Goal: Information Seeking & Learning: Learn about a topic

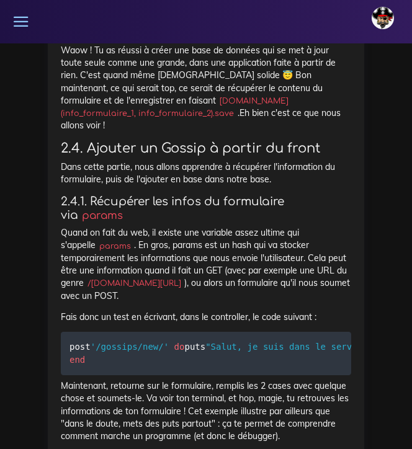
scroll to position [7815, 0]
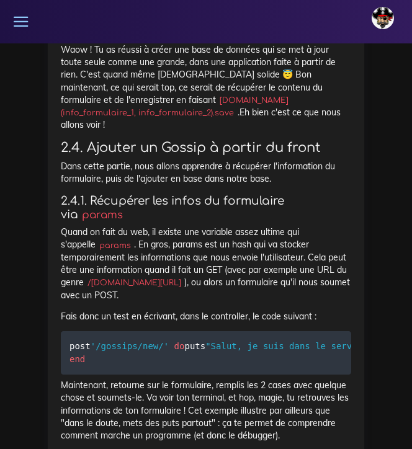
click at [186, 132] on p "Waow ! Tu as réussi à créer une base de données qui se met à jour toute seule c…" at bounding box center [206, 87] width 291 height 88
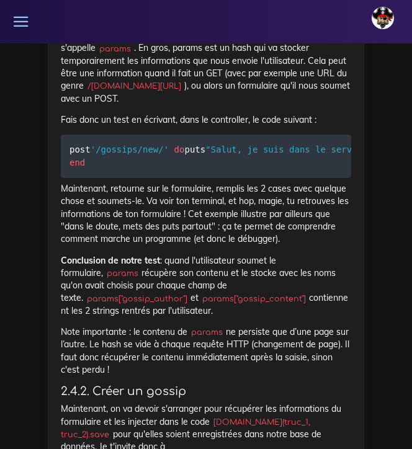
scroll to position [0, 0]
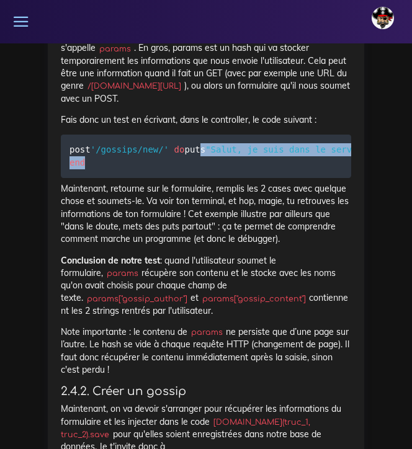
drag, startPoint x: 80, startPoint y: 200, endPoint x: 202, endPoint y: 264, distance: 138.3
click at [202, 178] on pre "post '/gossips/new/' do puts "Salut, je suis dans le serveur" puts " Ceci est l…" at bounding box center [206, 156] width 291 height 43
copy code "puts "Salut, je suis dans le serveur" puts " Ceci est le contenu du hash params…"
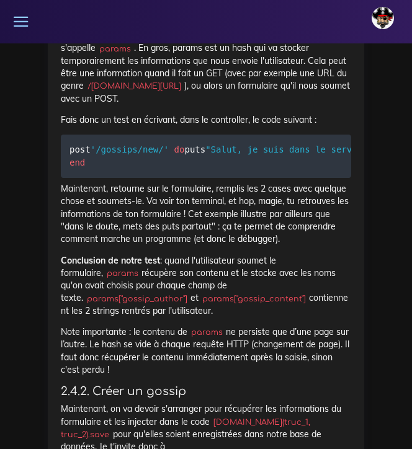
click at [149, 245] on p "Maintenant, retourne sur le formulaire, remplis les 2 cases avec quelque chose …" at bounding box center [206, 214] width 291 height 63
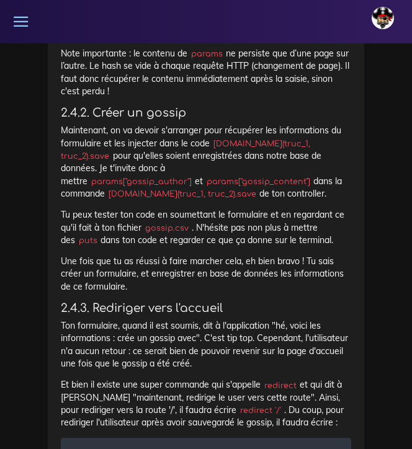
scroll to position [8305, 0]
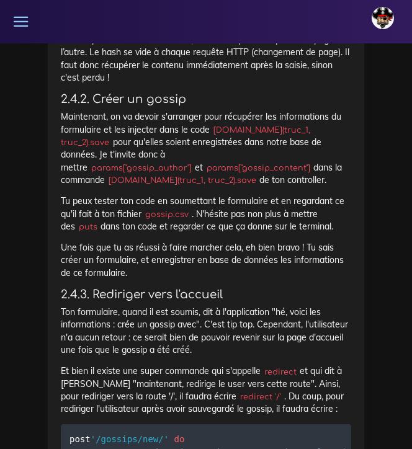
drag, startPoint x: 144, startPoint y: 267, endPoint x: 259, endPoint y: 266, distance: 114.8
click at [259, 187] on code "[DOMAIN_NAME](truc_1, truc_2).save" at bounding box center [182, 180] width 155 height 12
copy p "[DOMAIN_NAME](truc_1, truc_2).sav"
drag, startPoint x: 220, startPoint y: 255, endPoint x: 125, endPoint y: 256, distance: 95.0
click at [125, 174] on code "params["gossip_author"]" at bounding box center [141, 168] width 107 height 12
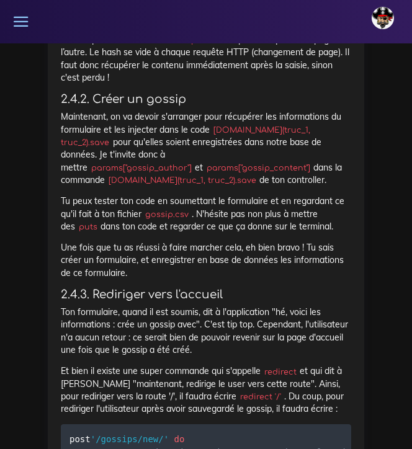
copy p "pour qu'elles soient enregistrées dans notre base de données. Je t'invite donc …"
drag, startPoint x: 340, startPoint y: 255, endPoint x: 241, endPoint y: 256, distance: 99.3
click at [241, 174] on code "params["gossip_content"]" at bounding box center [258, 168] width 110 height 12
copy p "params["gossip_content"]"
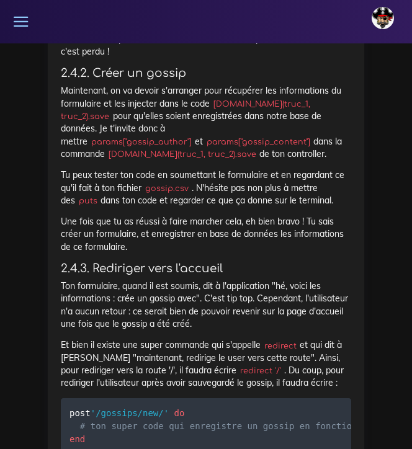
scroll to position [8333, 0]
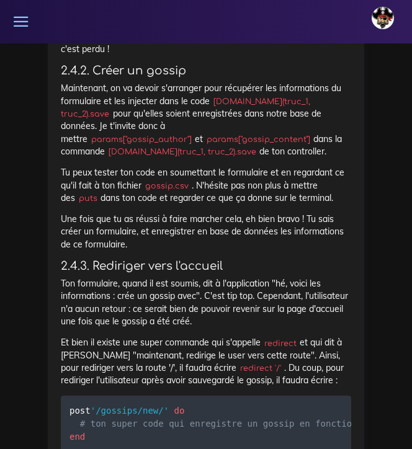
drag, startPoint x: 60, startPoint y: 169, endPoint x: 347, endPoint y: 243, distance: 296.3
click at [347, 158] on p "Maintenant, on va devoir s'arranger pour récupérer les informations du formulai…" at bounding box center [206, 120] width 291 height 76
click at [342, 158] on p "Maintenant, on va devoir s'arranger pour récupérer les informations du formulai…" at bounding box center [206, 120] width 291 height 76
drag, startPoint x: 340, startPoint y: 240, endPoint x: 47, endPoint y: 180, distance: 298.5
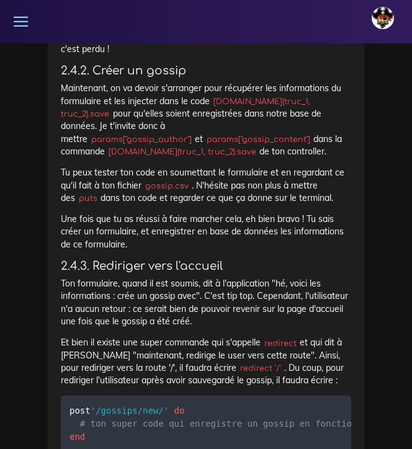
copy p "Maintenant, on va devoir s'arranger pour récupérer les informations du formulai…"
click at [227, 55] on p "Note importante : le contenu de params ne persiste que d’une page sur l’autre. …" at bounding box center [206, 30] width 291 height 50
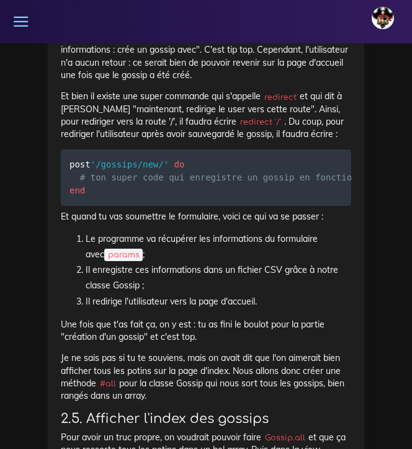
scroll to position [8580, 0]
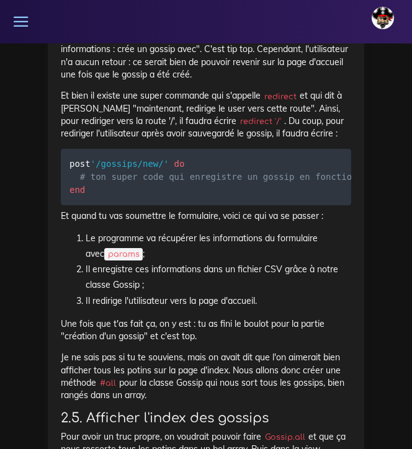
drag, startPoint x: 142, startPoint y: 273, endPoint x: 78, endPoint y: 270, distance: 63.4
click at [78, 197] on code "post '/gossips/new/' do # ton super code qui enregistre un gossip en fonction d…" at bounding box center [269, 177] width 398 height 40
copy code "redirect '/'"
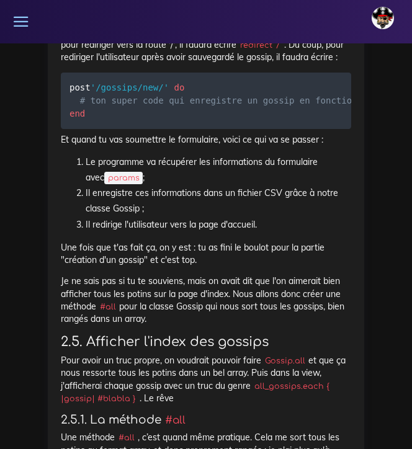
scroll to position [8657, 0]
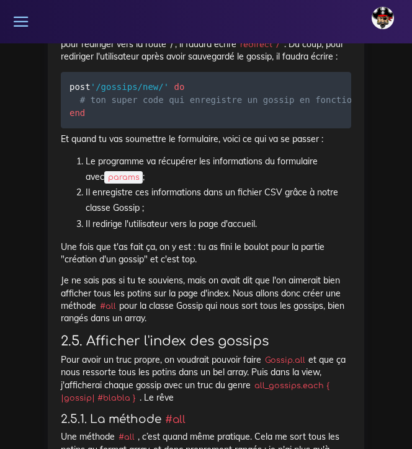
click at [216, 185] on li "Le programme va récupérer les informations du formulaire avec params ;" at bounding box center [219, 169] width 266 height 31
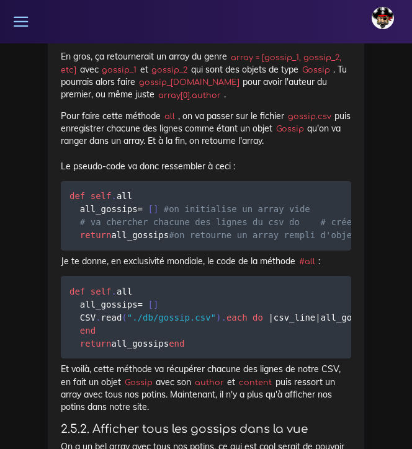
scroll to position [9071, 0]
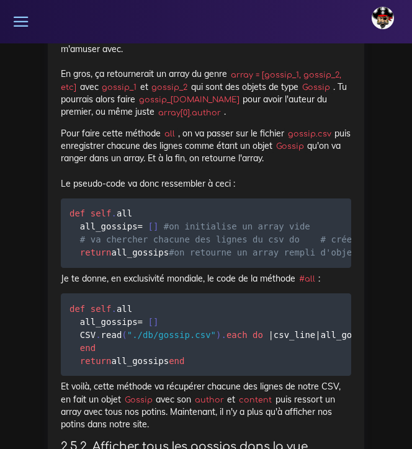
drag, startPoint x: 94, startPoint y: 79, endPoint x: 257, endPoint y: 64, distance: 164.0
copy p "et que ça nous ressorte tous les potins dans un bel array. Puis dans la view, j…"
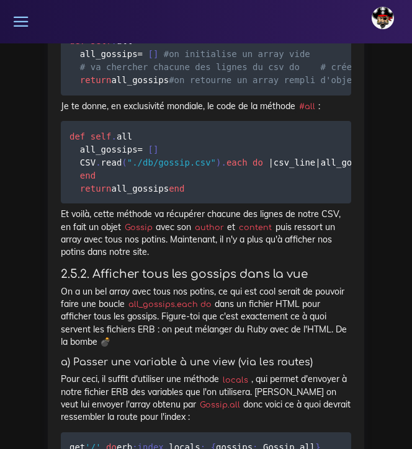
scroll to position [9258, 0]
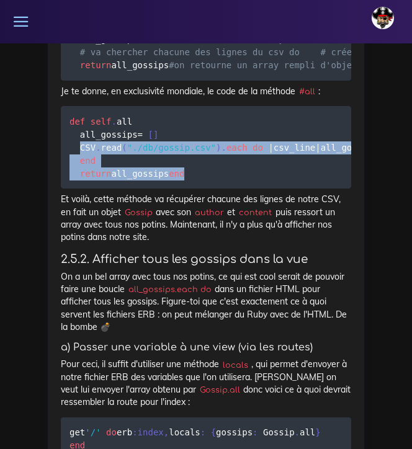
drag, startPoint x: 81, startPoint y: 316, endPoint x: 189, endPoint y: 370, distance: 121.3
click at [189, 189] on pre "def self . all all_gossips = [ ] CSV . read ( "./db/gossip.csv" ) . each do | c…" at bounding box center [206, 147] width 291 height 83
copy code "CSV . read ( "./db/gossip.csv" ) . each do | csv_line | all_gossips << Gossip .…"
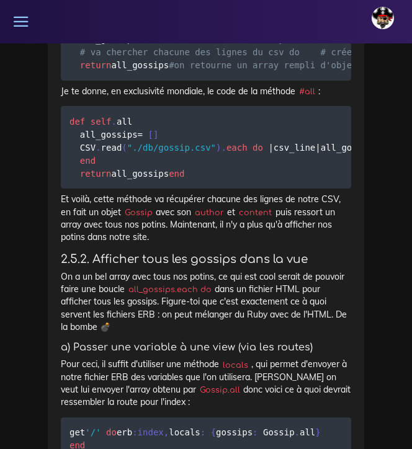
click at [174, 189] on pre "def self . all all_gossips = [ ] CSV . read ( "./db/gossip.csv" ) . each do | c…" at bounding box center [206, 147] width 291 height 83
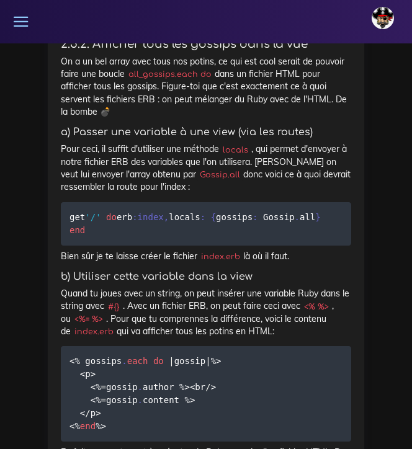
scroll to position [9451, 0]
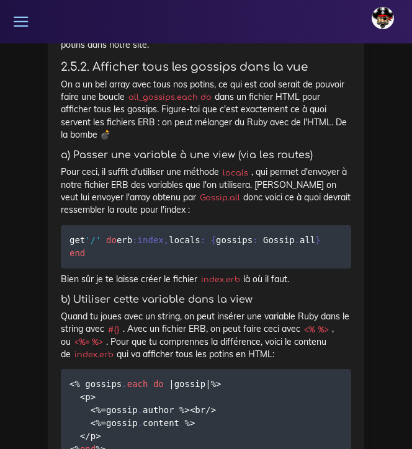
drag, startPoint x: 59, startPoint y: 68, endPoint x: 209, endPoint y: 327, distance: 299.0
copy div "Je te donne, en exclusivité mondiale, le code de la méthode #all : def self . a…"
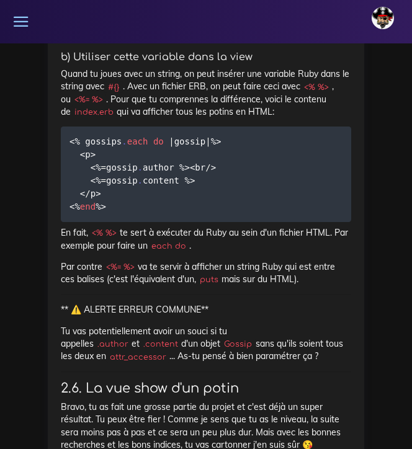
scroll to position [9693, 0]
drag, startPoint x: 291, startPoint y: 206, endPoint x: 156, endPoint y: 204, distance: 134.1
click at [156, 17] on code "get '/' do erb :index , locals : { gossips : Gossip . all } end" at bounding box center [195, 4] width 251 height 27
click at [296, 26] on pre "get '/' do erb :index , locals : { gossips : Gossip . all } end" at bounding box center [206, 4] width 291 height 43
drag, startPoint x: 296, startPoint y: 204, endPoint x: 182, endPoint y: 201, distance: 114.2
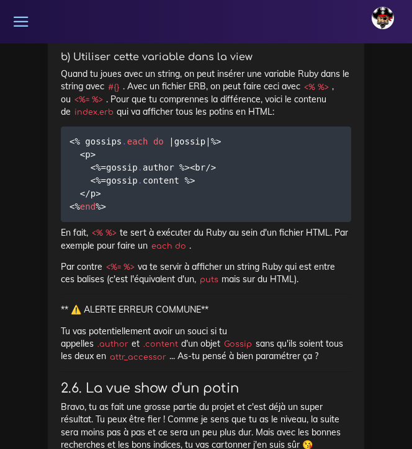
click at [182, 26] on pre "get '/' do erb :index , locals : { gossips : Gossip . all } end" at bounding box center [206, 4] width 291 height 43
copy code "{ gossips : Gossip . all }"
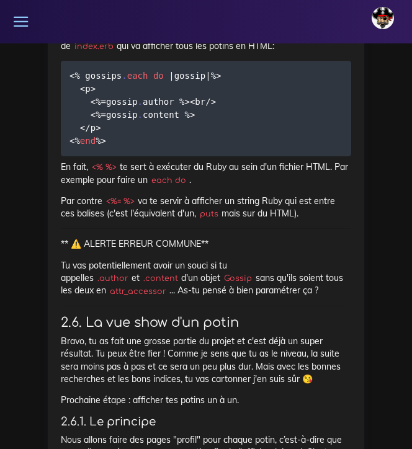
scroll to position [9756, 0]
